Goal: Check status: Check status

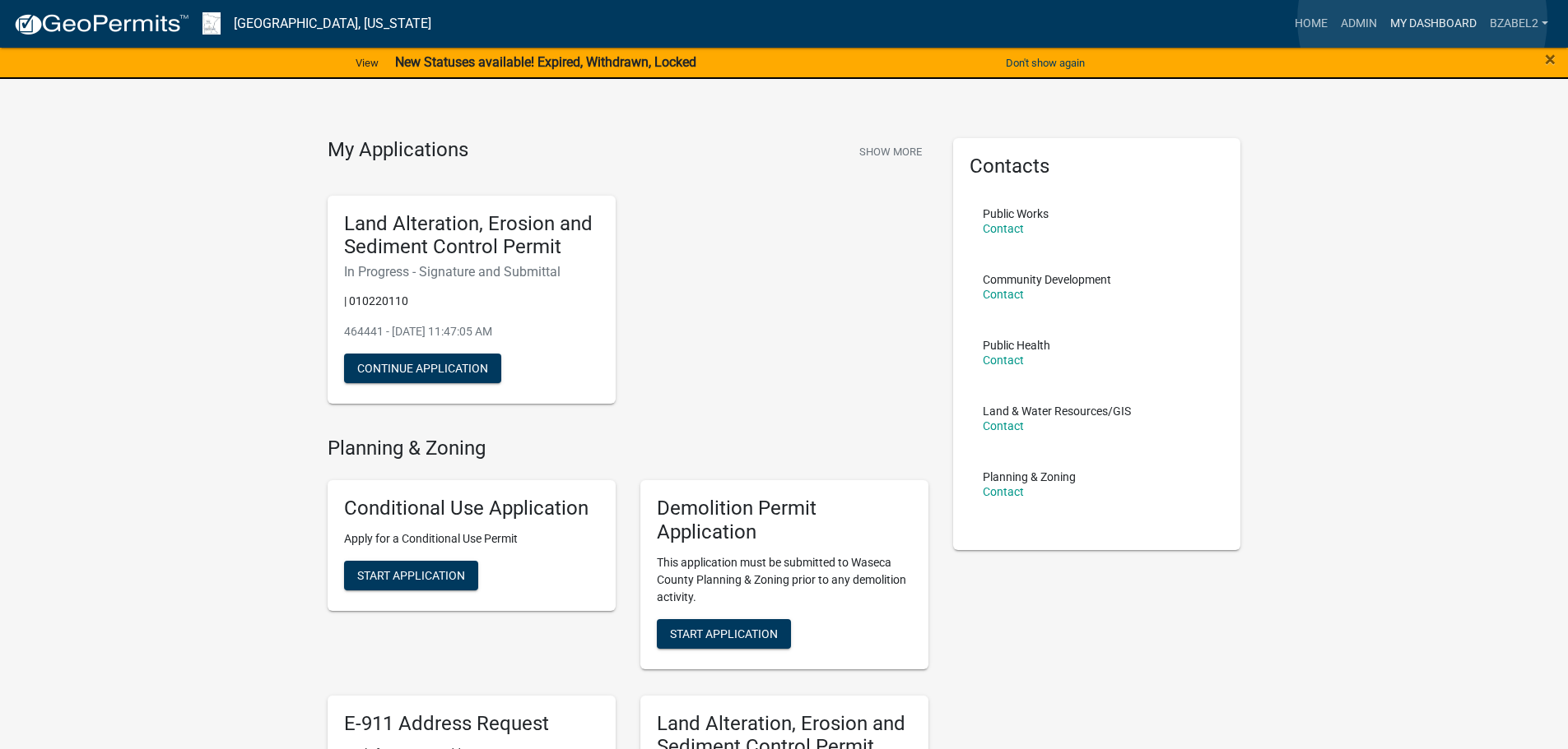
click at [1422, 20] on link "My Dashboard" at bounding box center [1433, 23] width 100 height 31
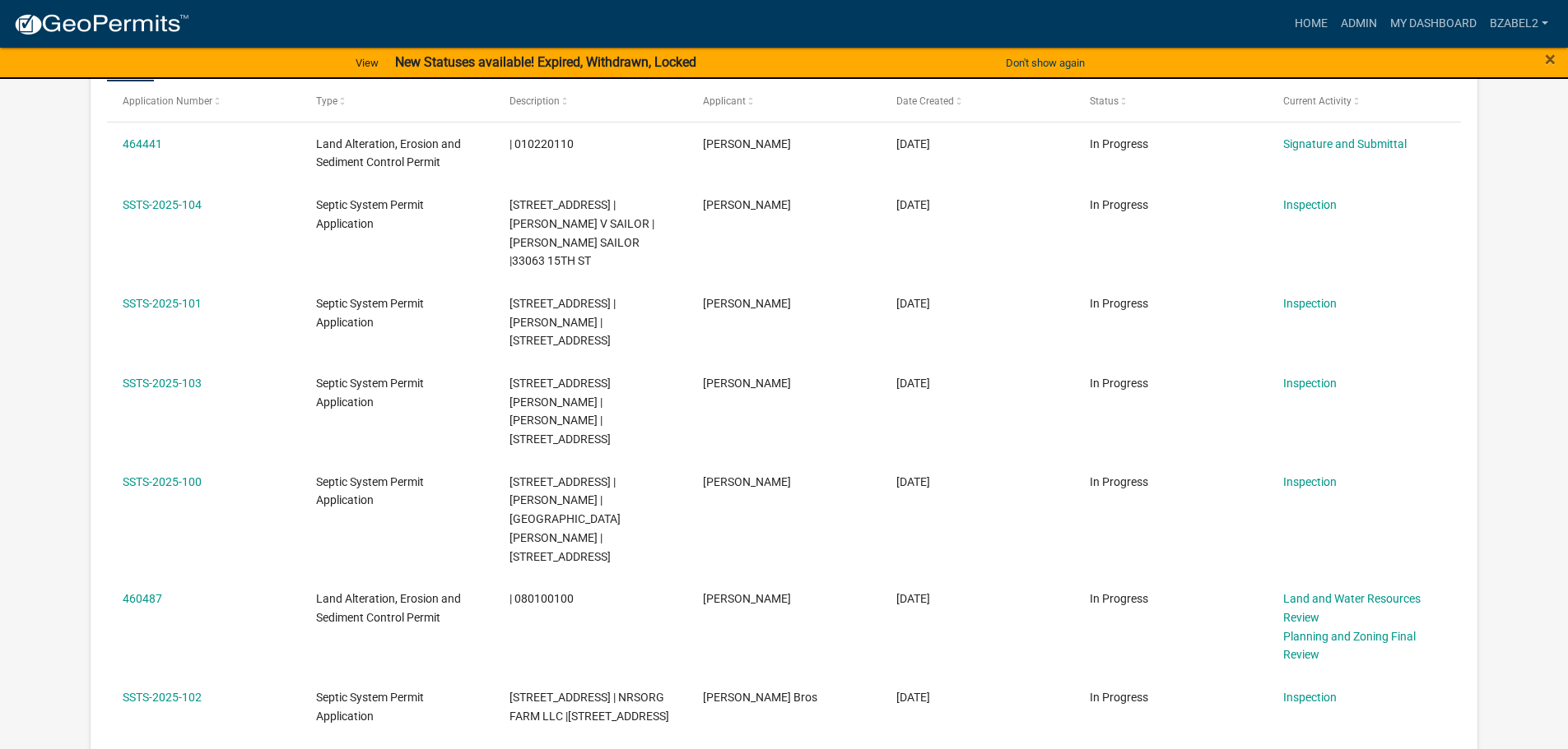
scroll to position [987, 0]
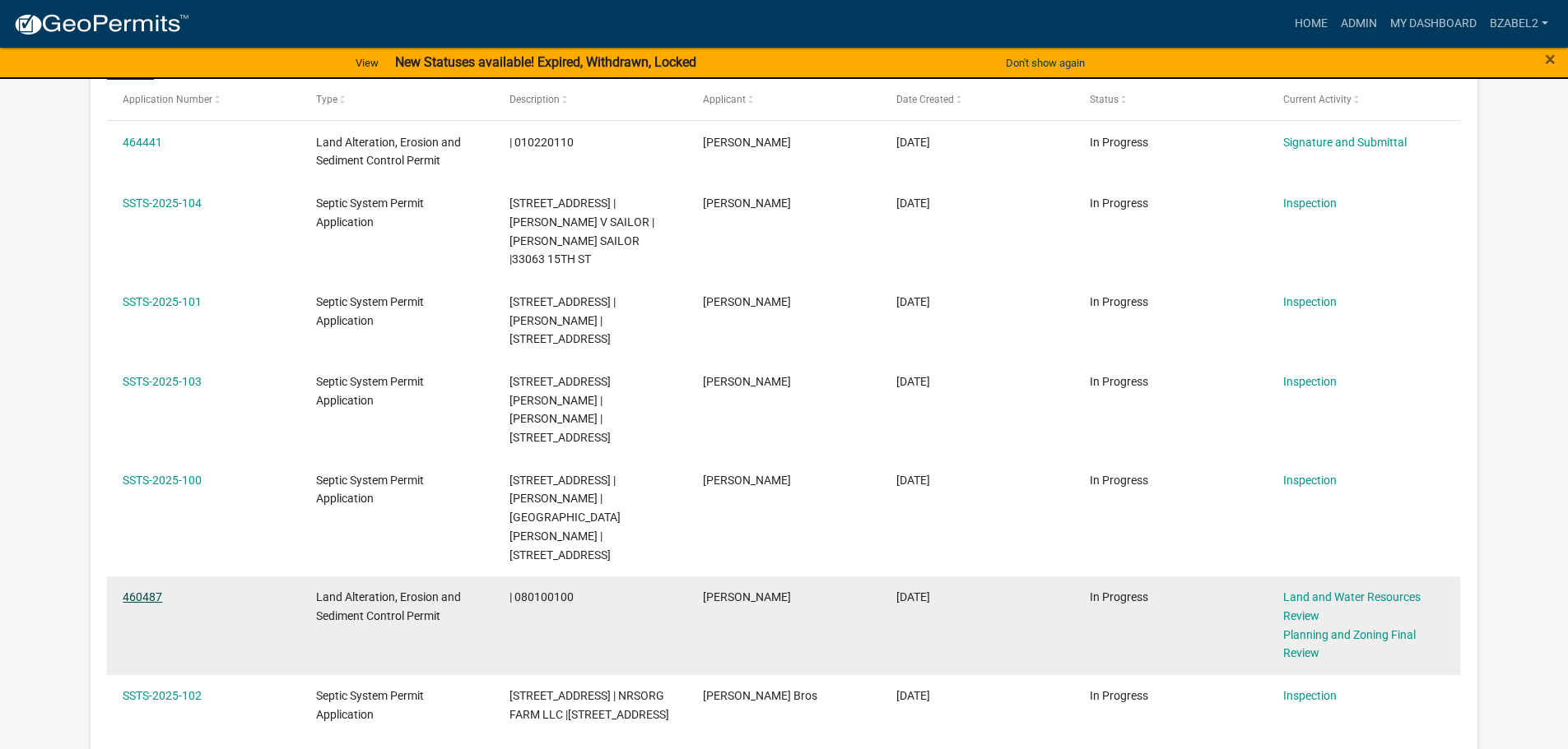
click at [150, 591] on link "460487" at bounding box center [142, 597] width 39 height 13
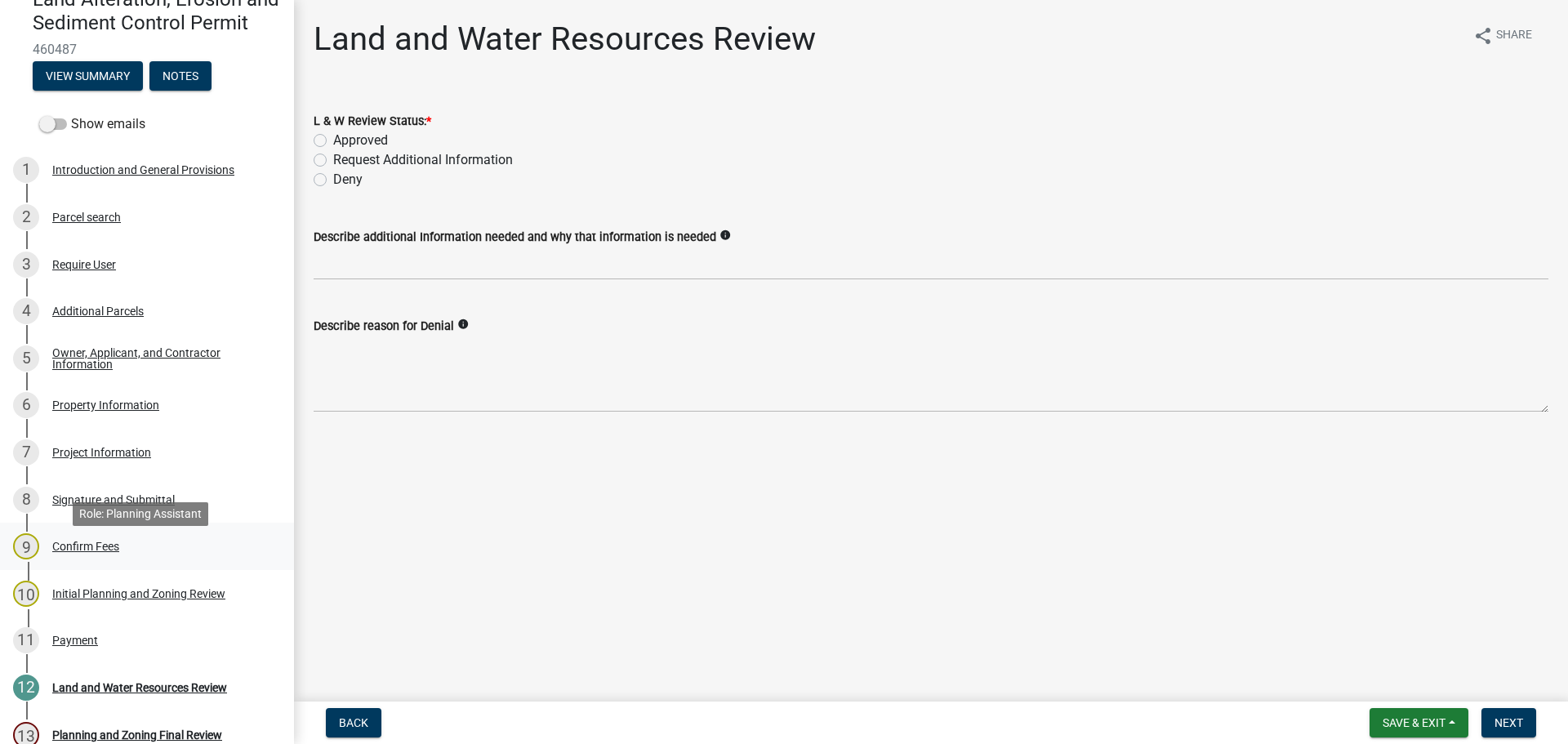
scroll to position [245, 0]
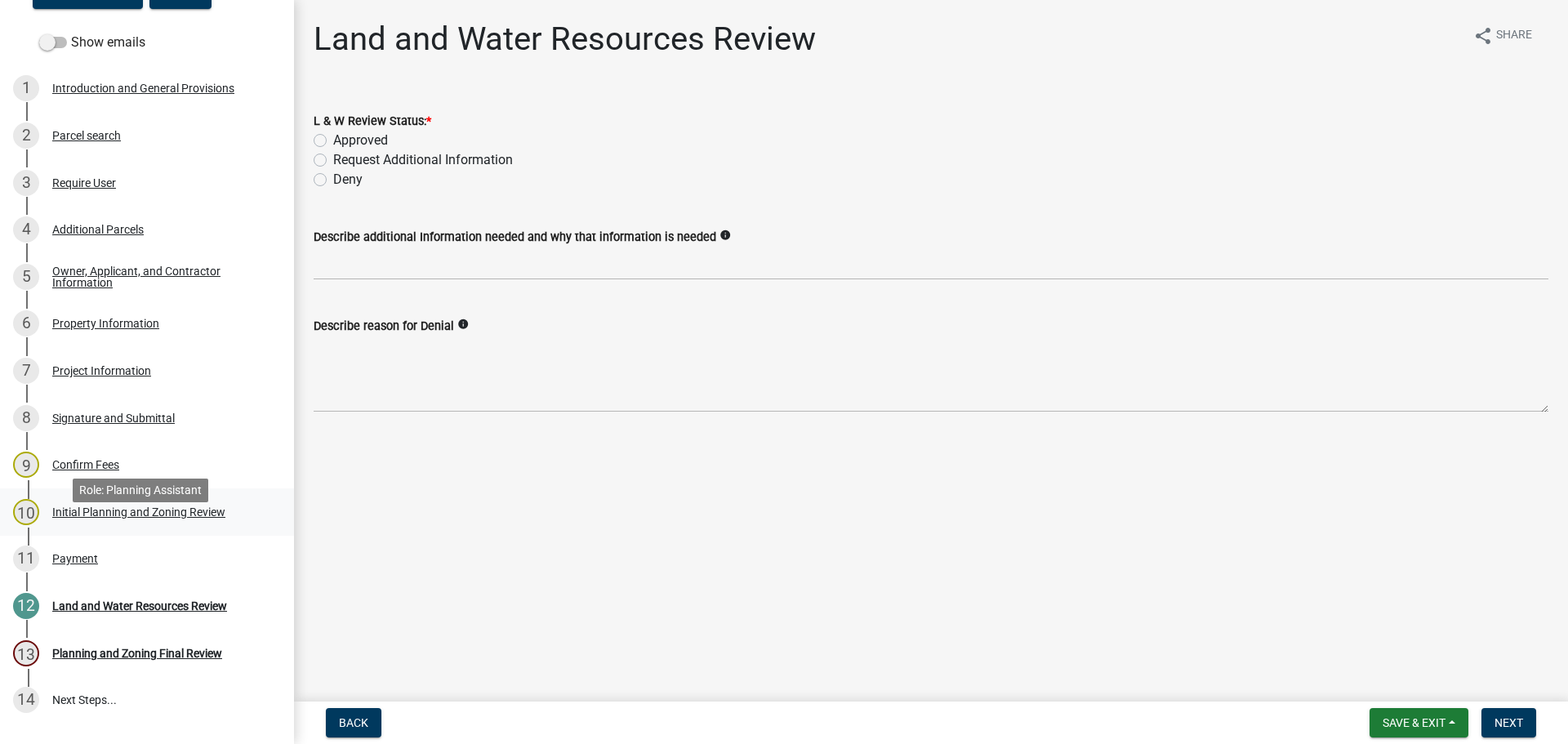
click at [76, 518] on div "Initial Planning and Zoning Review" at bounding box center [139, 512] width 173 height 11
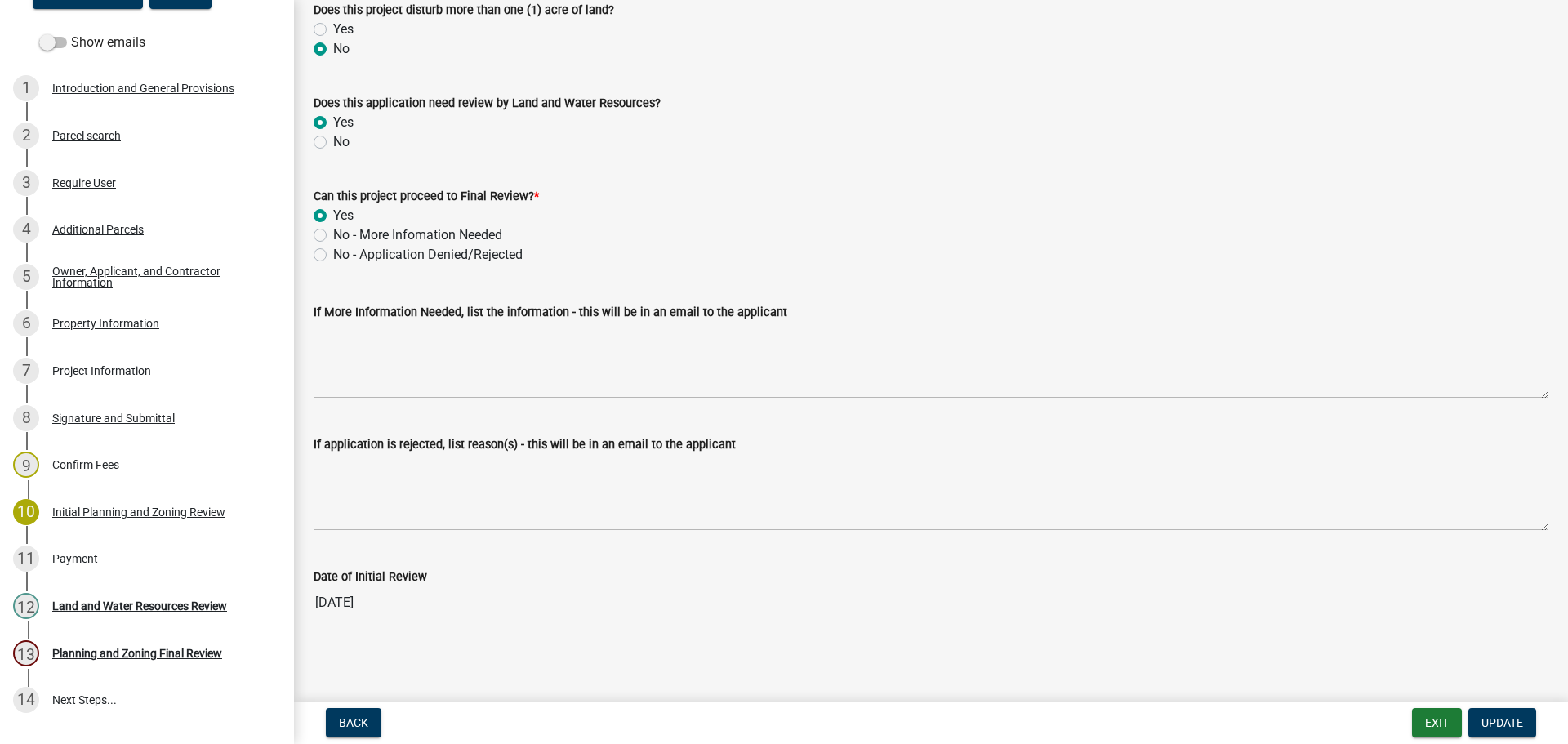
scroll to position [337, 0]
click at [71, 377] on div "Project Information" at bounding box center [102, 371] width 99 height 11
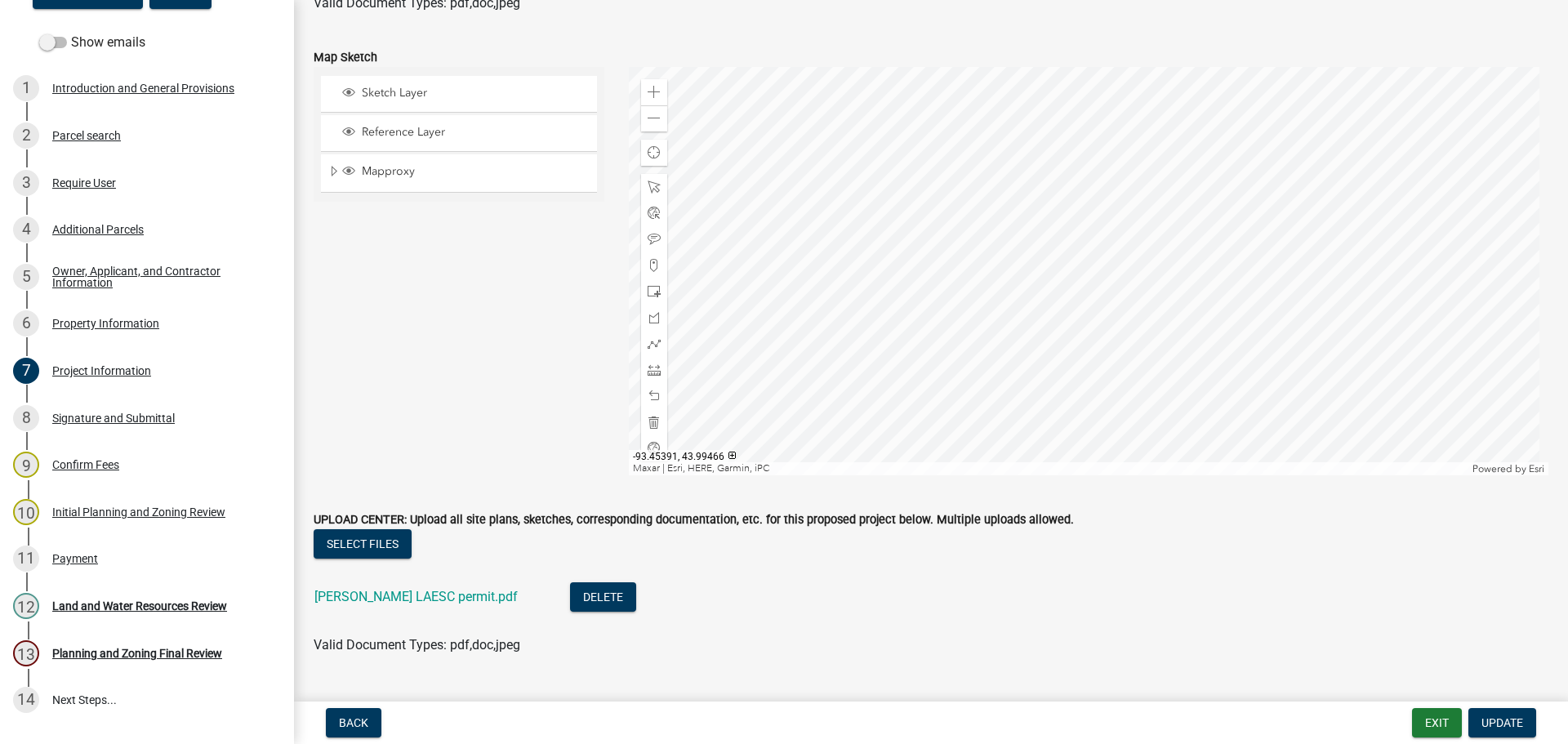
scroll to position [4114, 0]
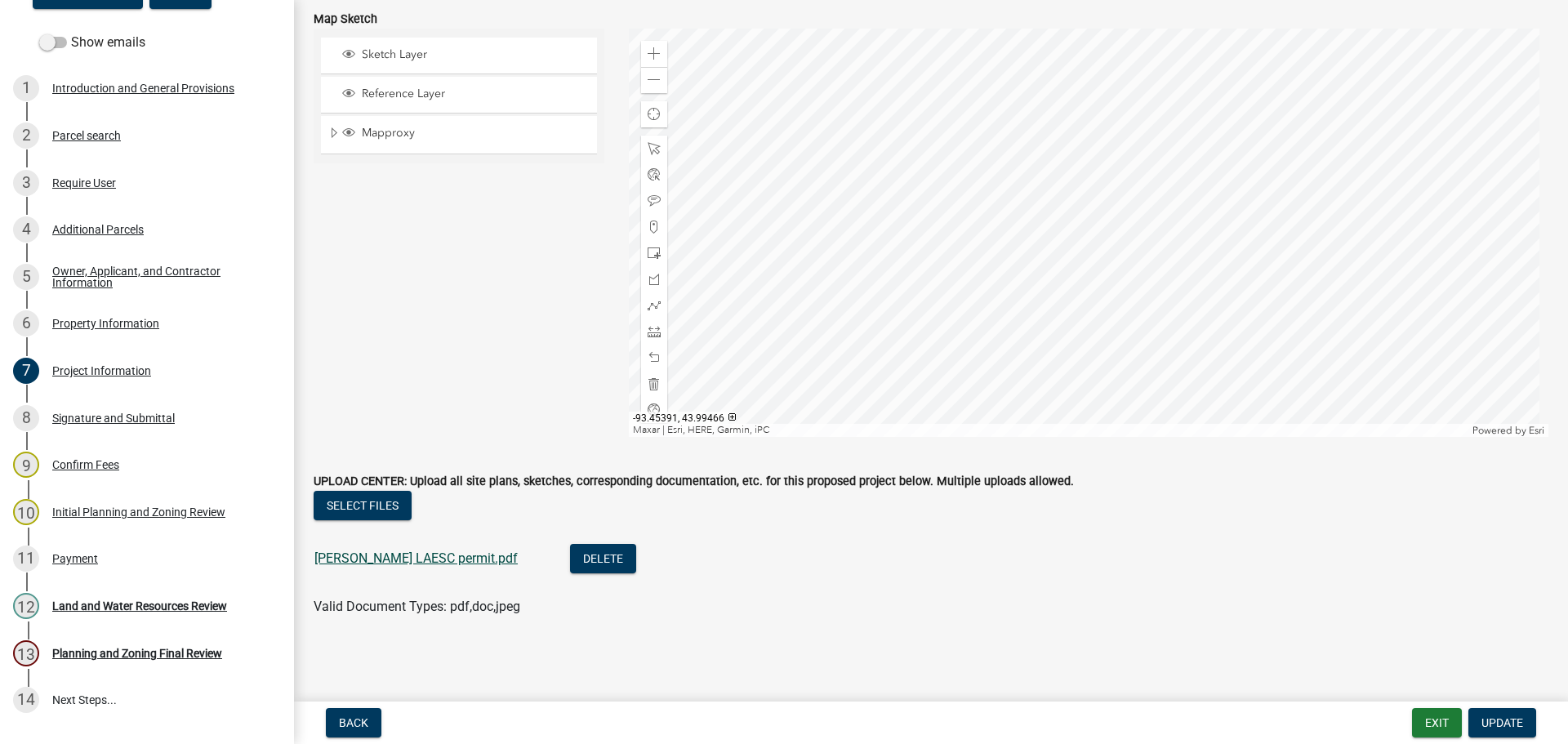
click at [408, 559] on link "[PERSON_NAME] LAESC permit.pdf" at bounding box center [416, 559] width 203 height 16
click at [86, 329] on div "Property Information" at bounding box center [106, 323] width 107 height 11
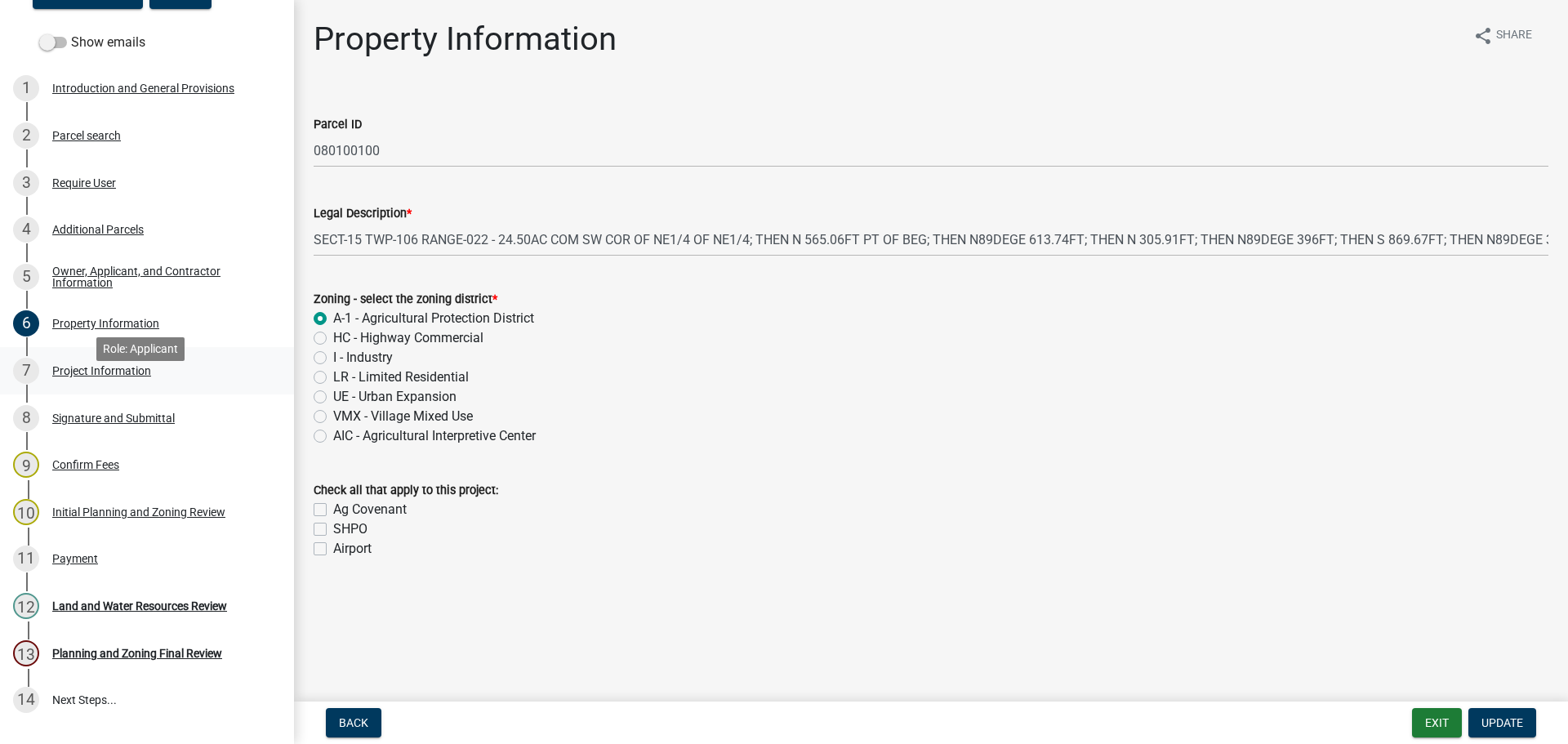
click at [73, 377] on div "Project Information" at bounding box center [102, 371] width 99 height 11
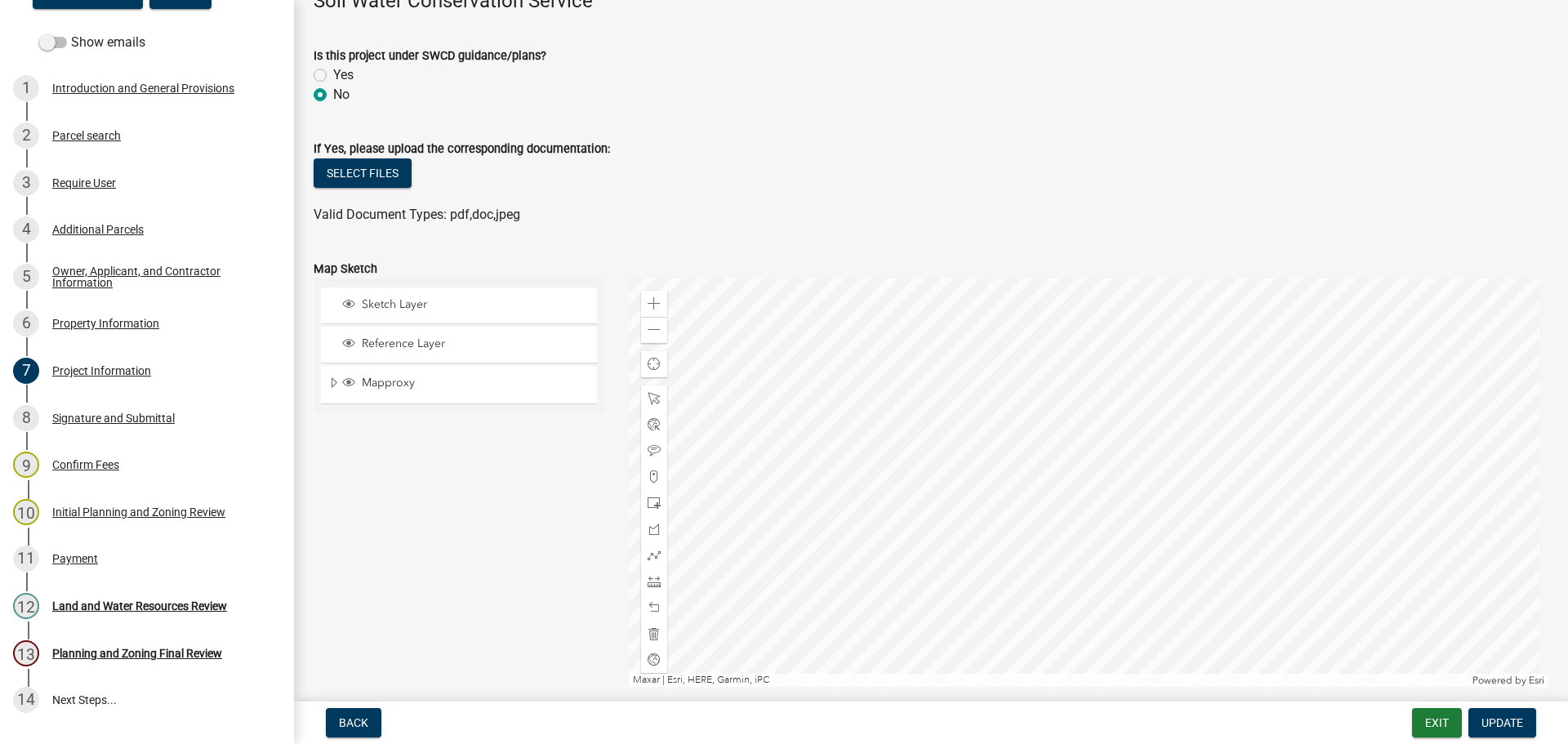
scroll to position [3923, 0]
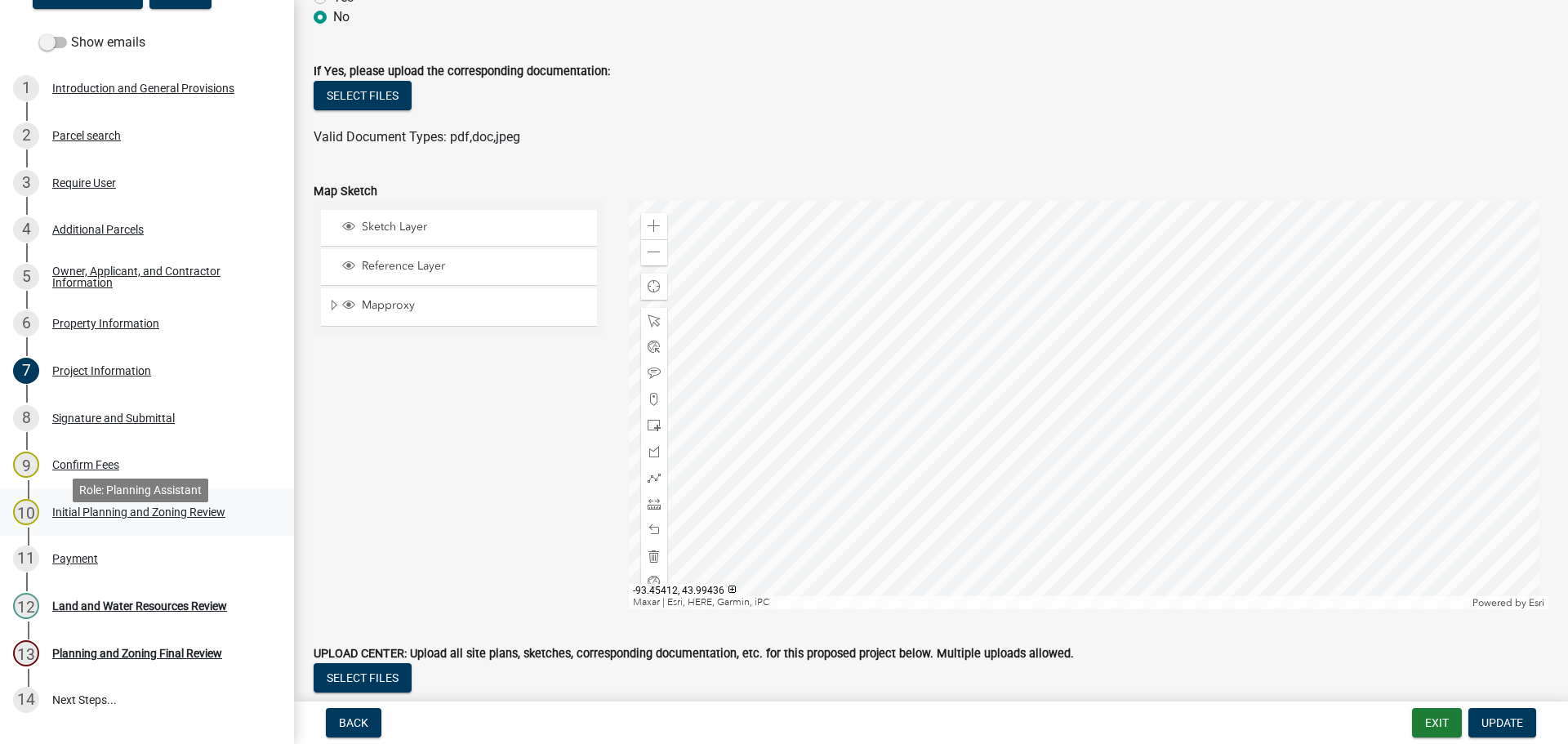
click at [86, 518] on div "Initial Planning and Zoning Review" at bounding box center [139, 512] width 173 height 11
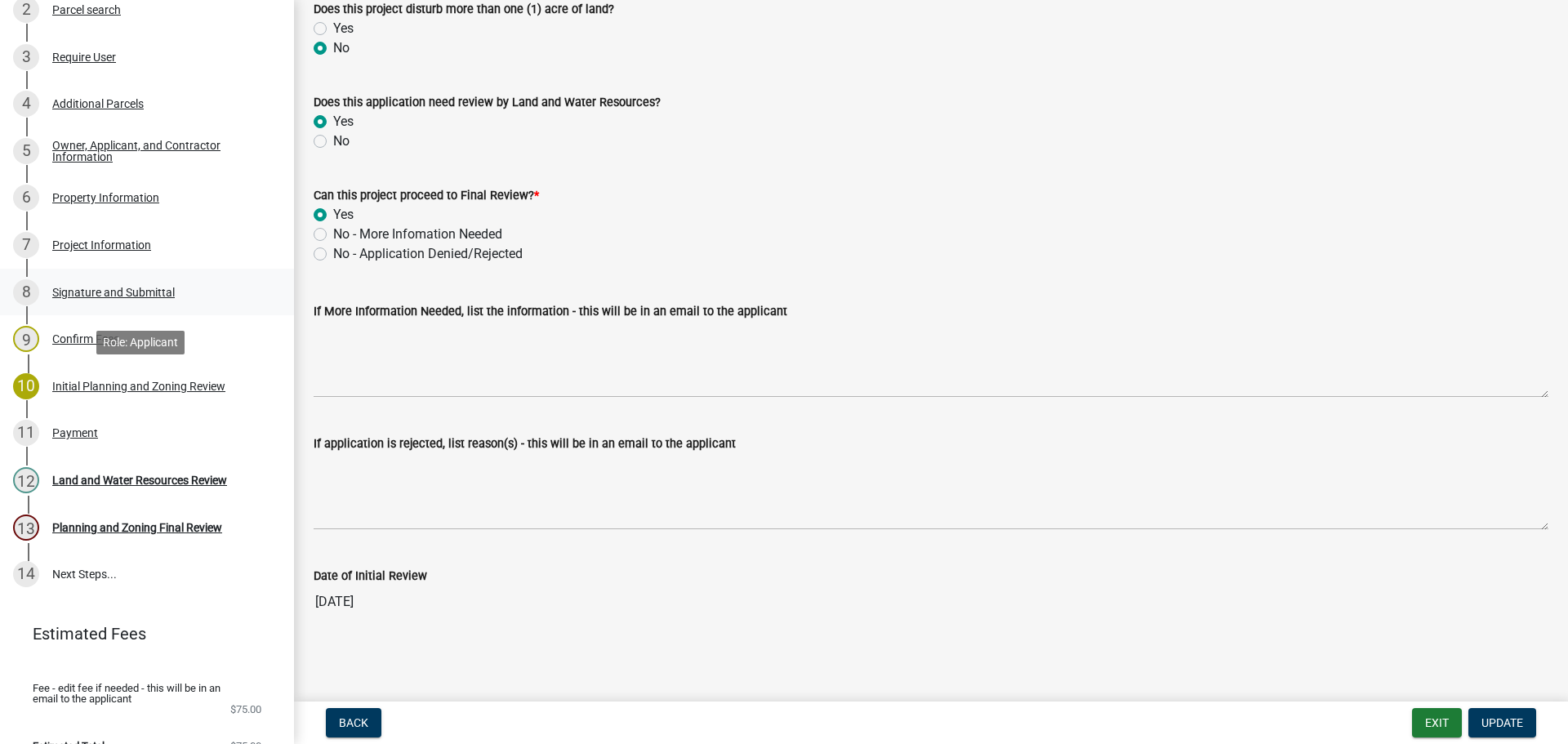
scroll to position [409, 0]
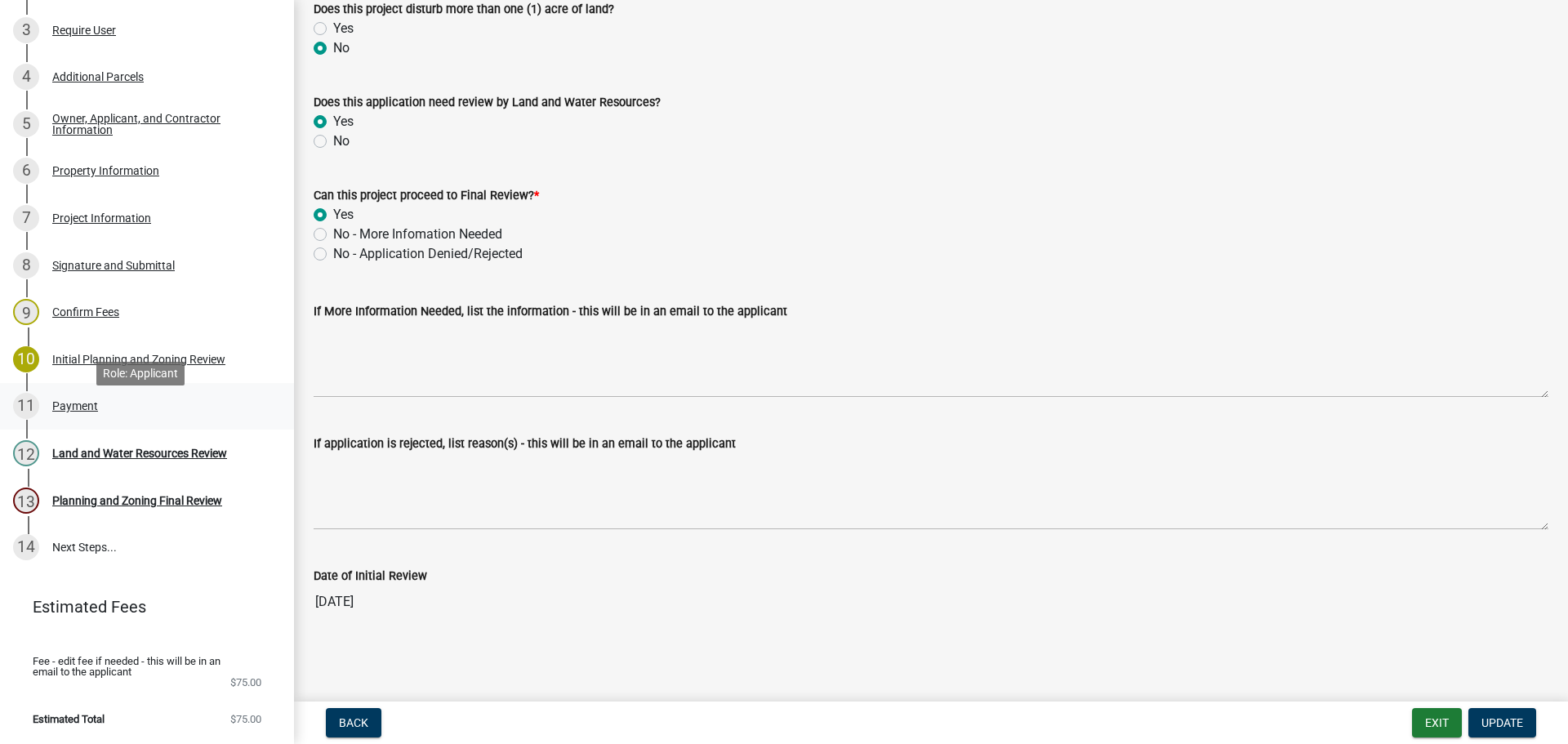
click at [71, 412] on div "Payment" at bounding box center [75, 405] width 46 height 11
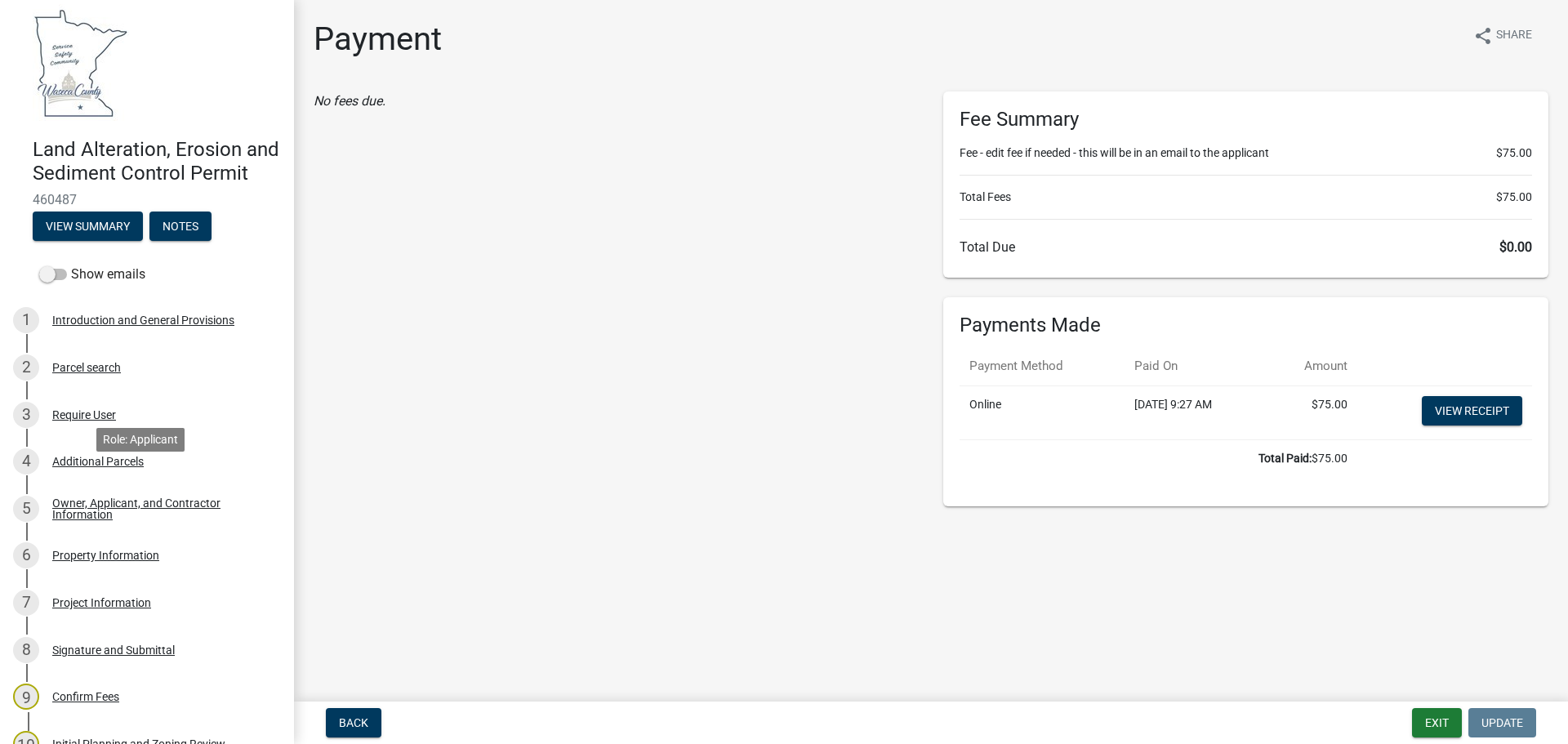
scroll to position [0, 0]
